Goal: Obtain resource: Obtain resource

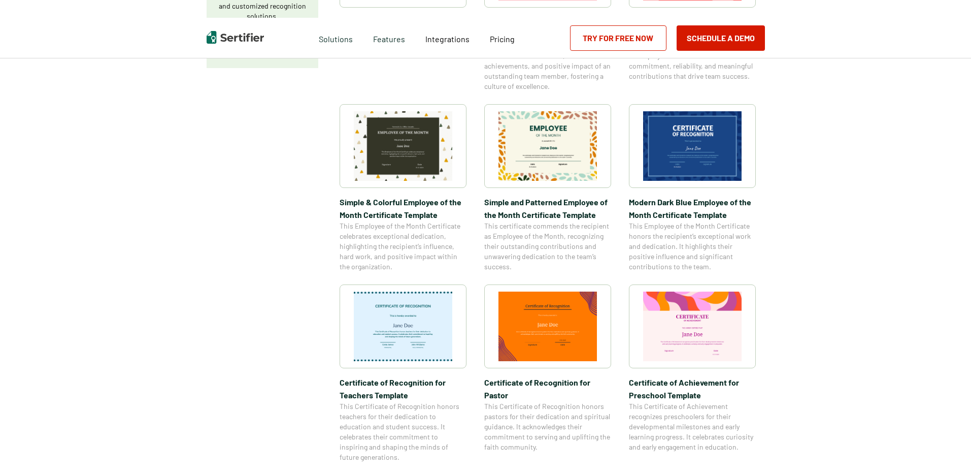
scroll to position [305, 0]
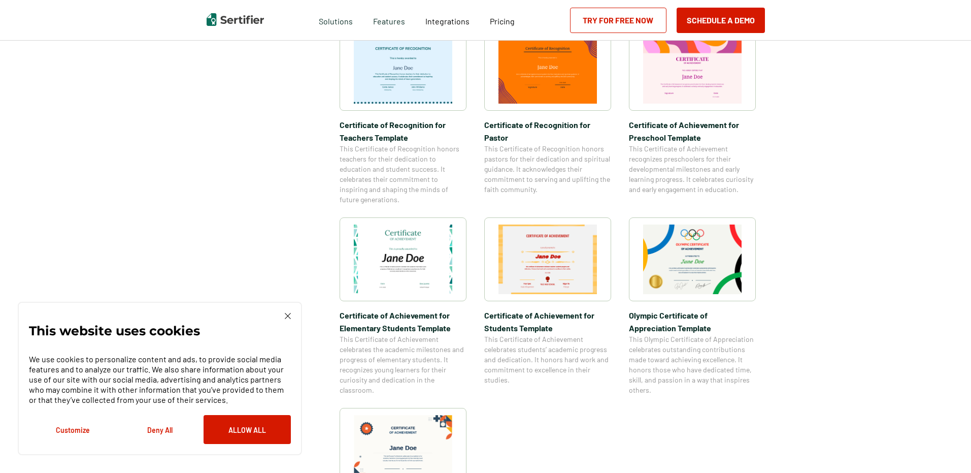
scroll to position [609, 0]
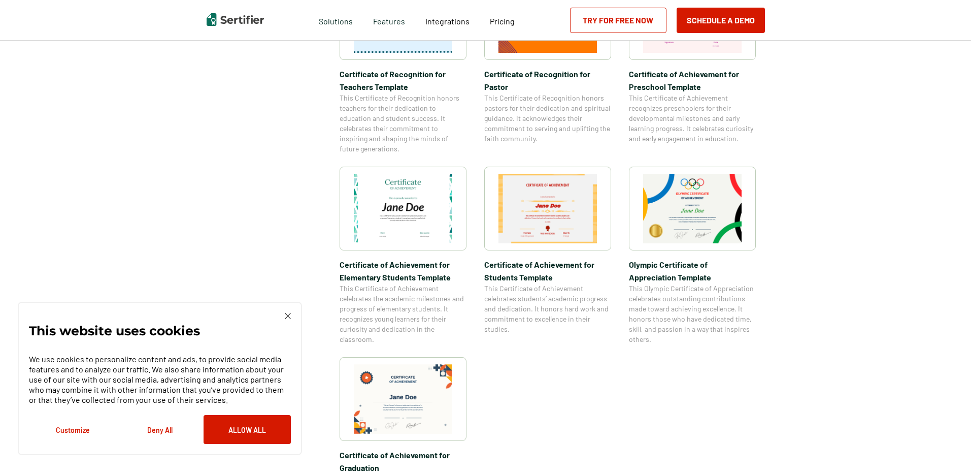
click at [430, 214] on img at bounding box center [403, 209] width 99 height 70
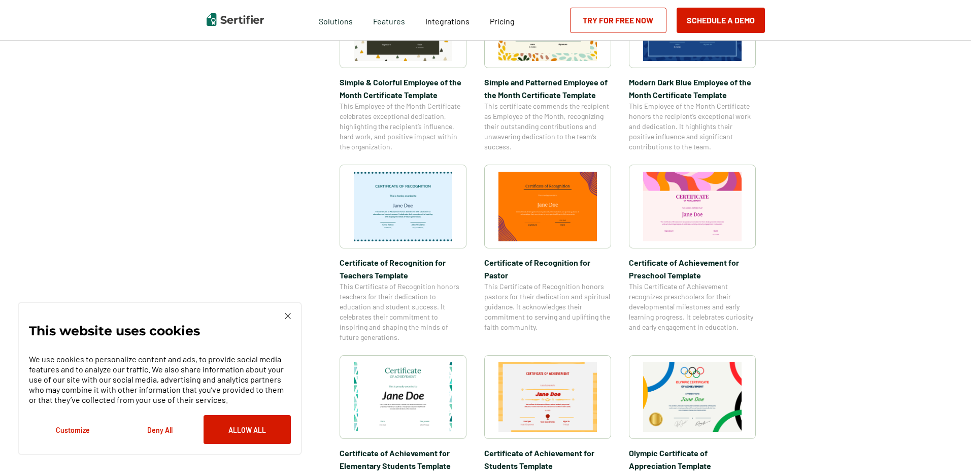
scroll to position [624, 0]
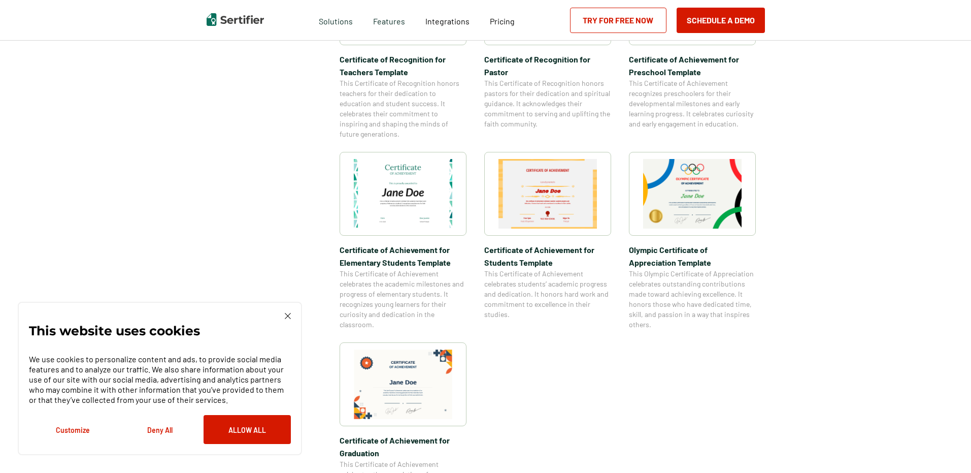
click at [750, 191] on div at bounding box center [692, 194] width 127 height 84
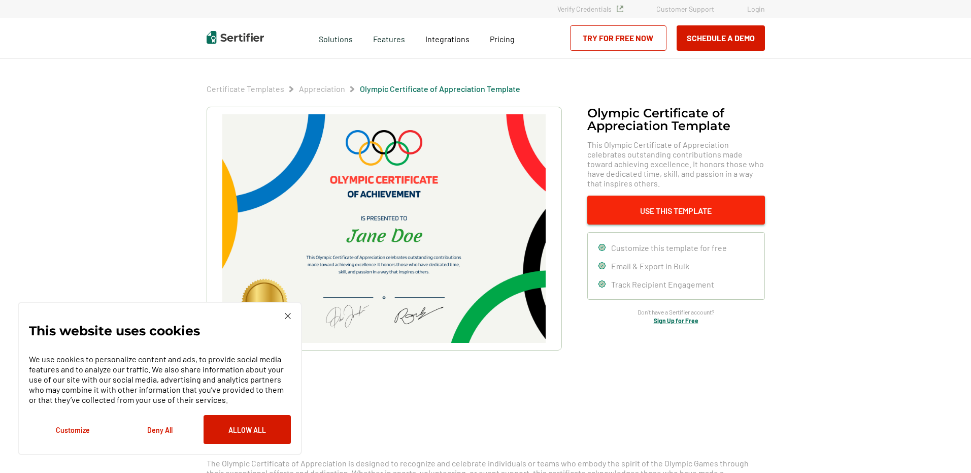
click at [651, 213] on button "Use This Template" at bounding box center [676, 209] width 178 height 29
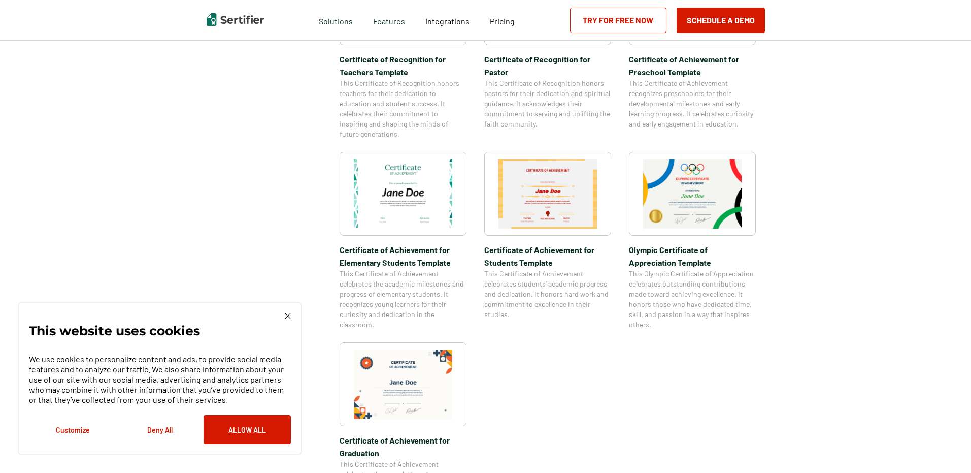
scroll to position [1350, 0]
